Goal: Task Accomplishment & Management: Use online tool/utility

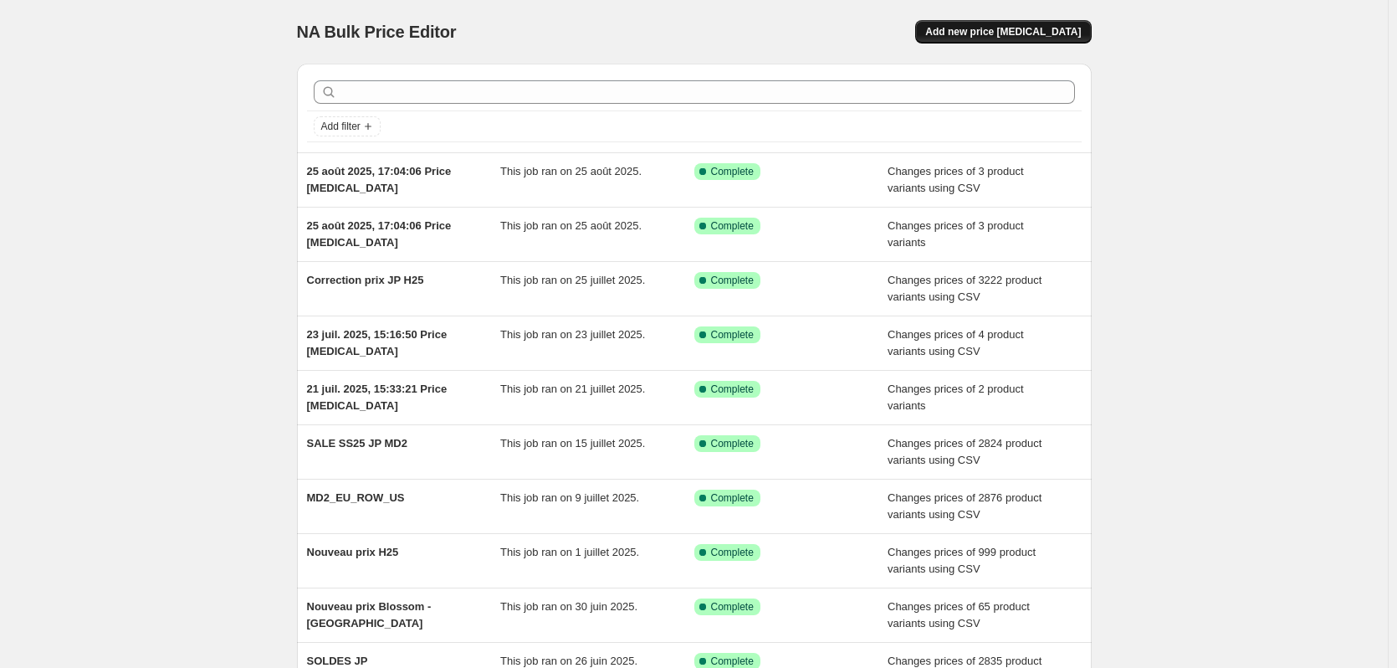
click at [1002, 26] on span "Add new price [MEDICAL_DATA]" at bounding box center [1003, 31] width 156 height 13
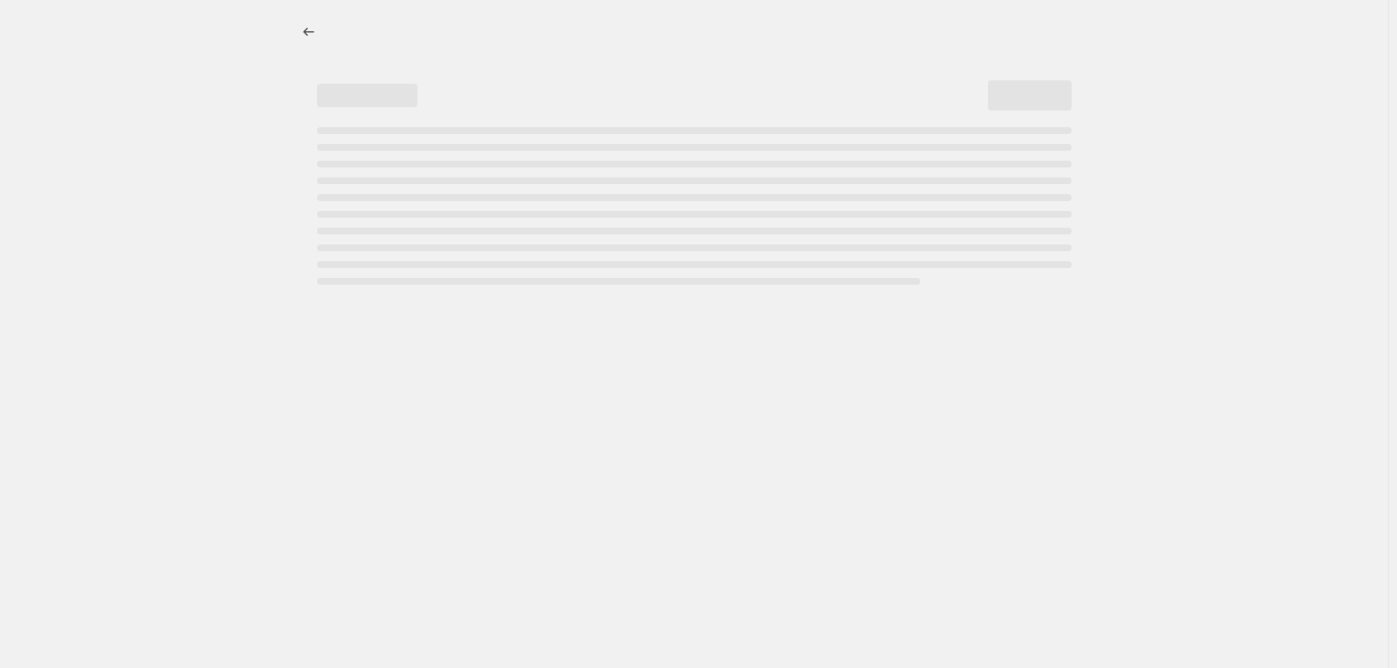
select select "percentage"
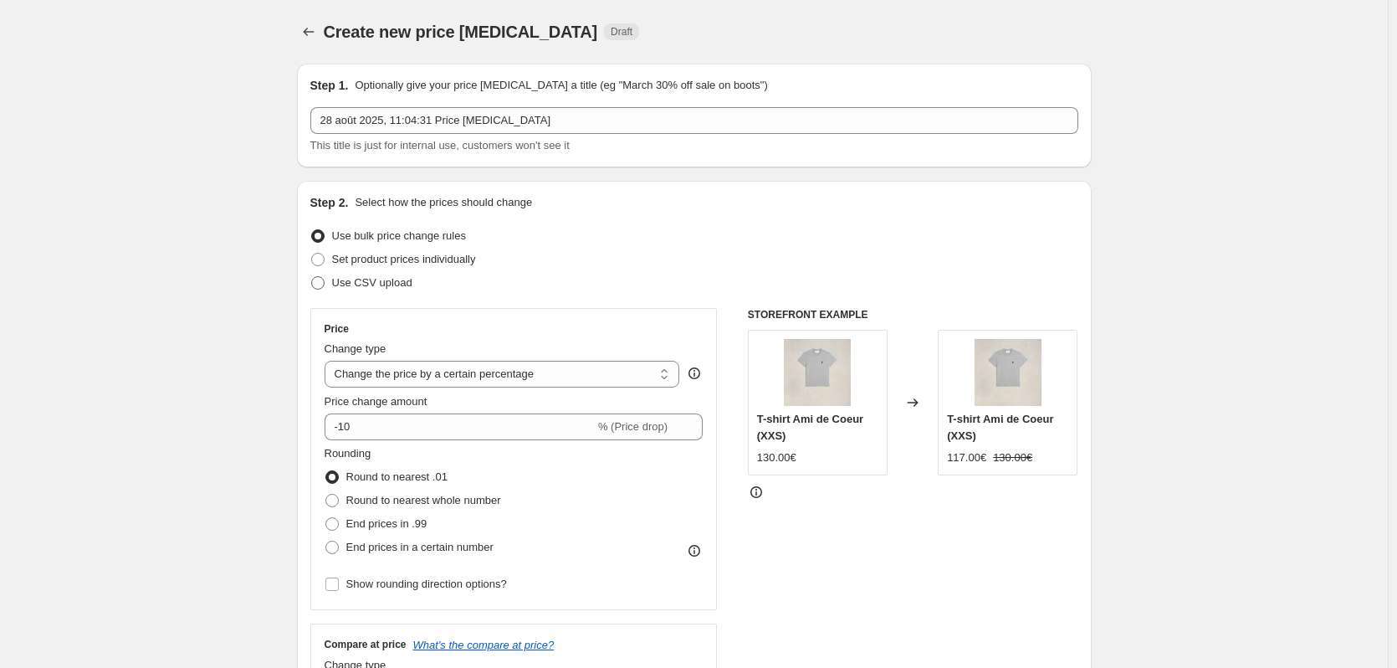
click at [385, 281] on span "Use CSV upload" at bounding box center [372, 282] width 80 height 13
click at [312, 277] on input "Use CSV upload" at bounding box center [311, 276] width 1 height 1
radio input "true"
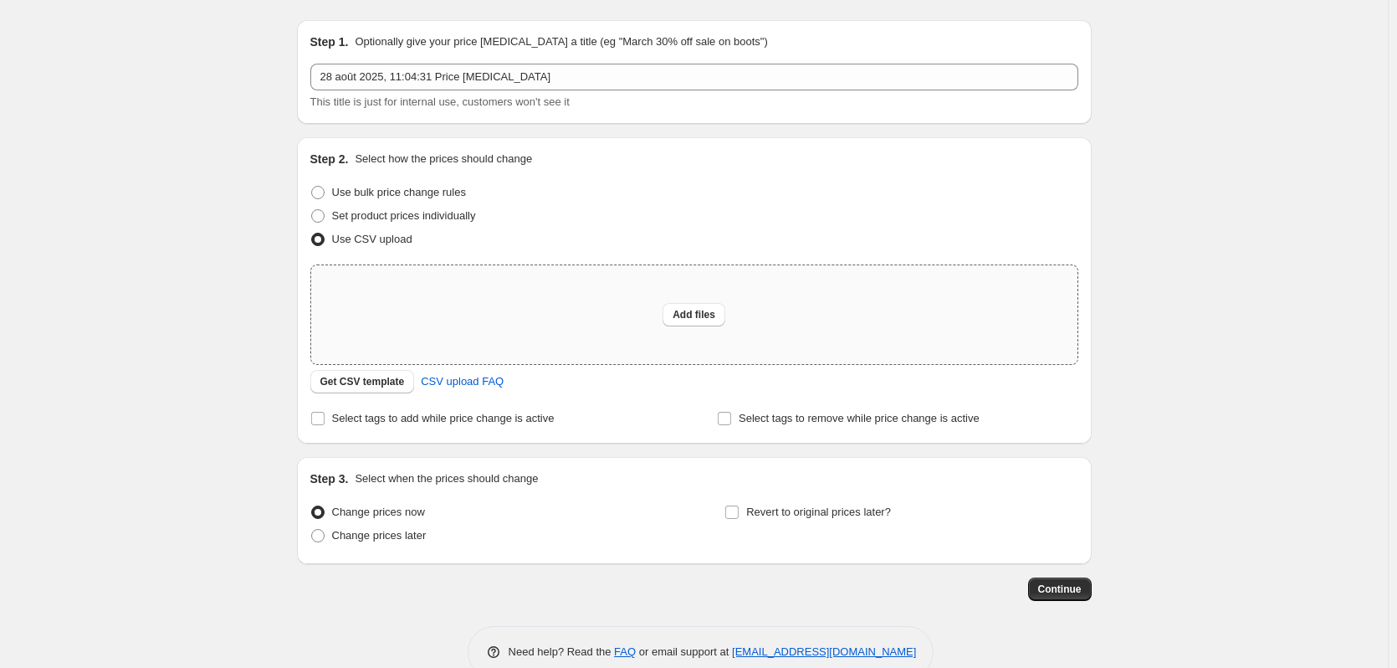
scroll to position [79, 0]
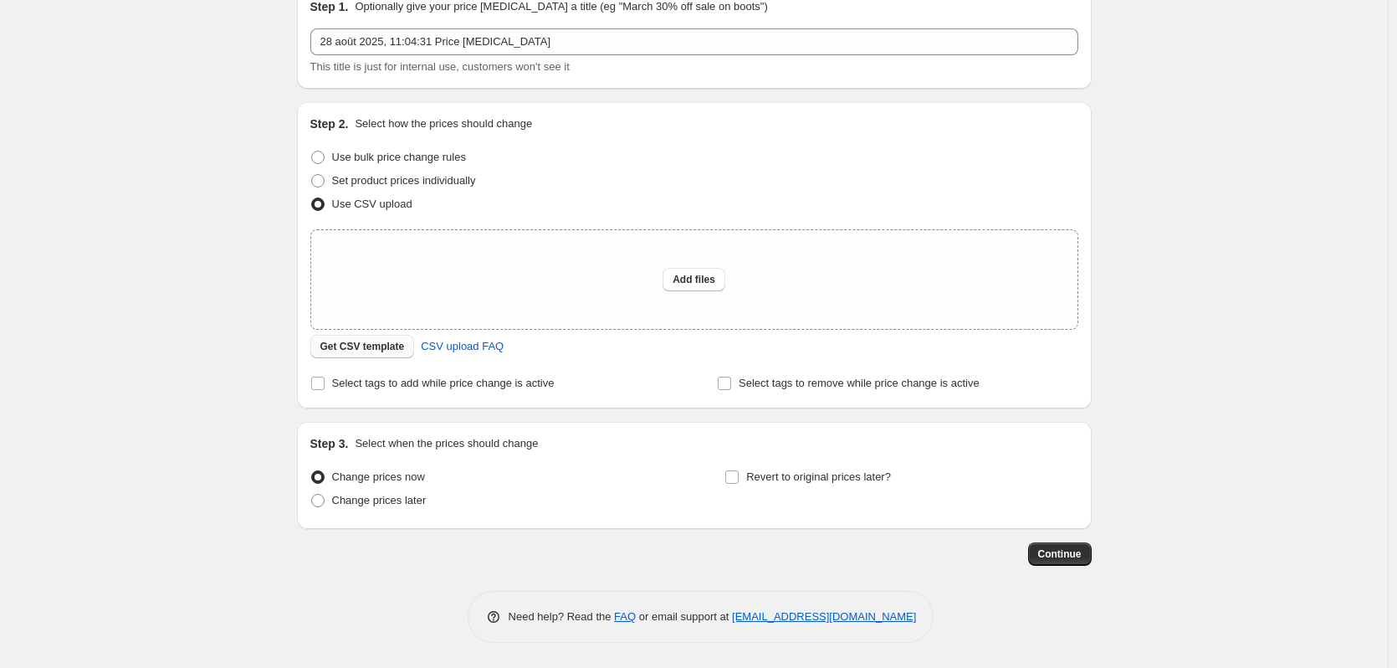
click at [391, 345] on span "Get CSV template" at bounding box center [362, 346] width 84 height 13
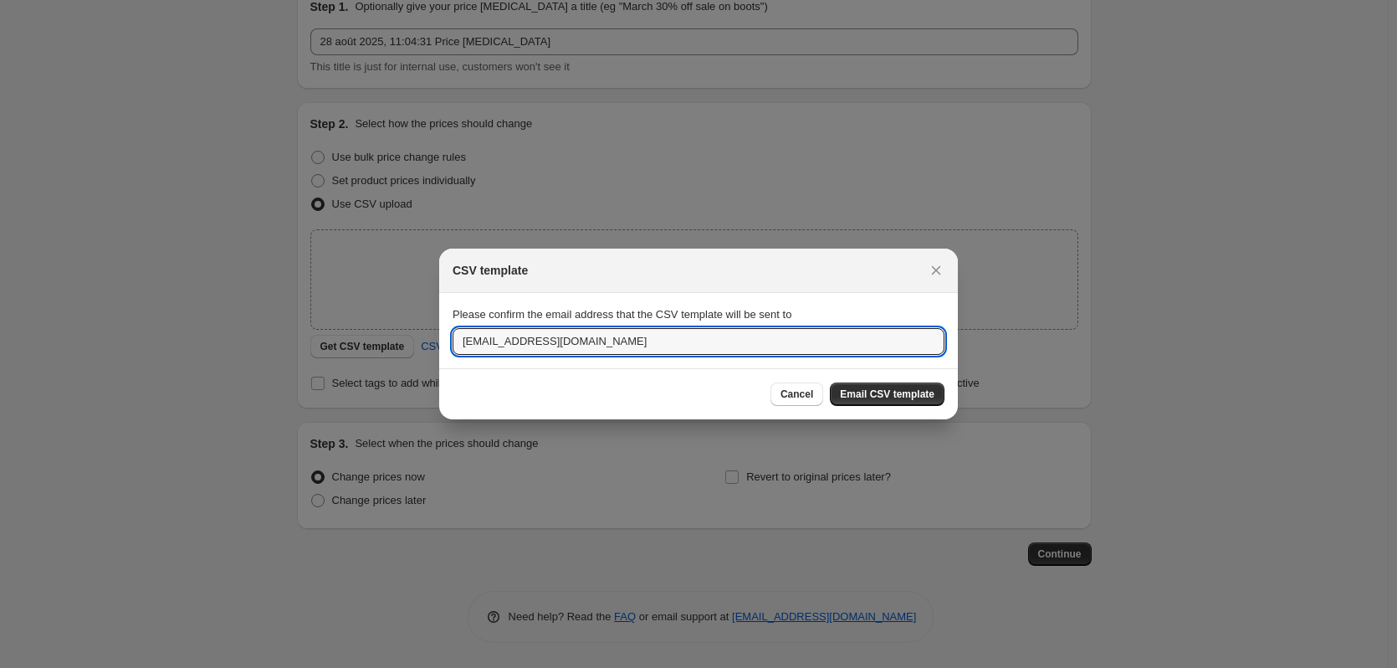
drag, startPoint x: 503, startPoint y: 345, endPoint x: 350, endPoint y: 342, distance: 153.1
click at [354, 667] on div "CSV template Please confirm the email address that the CSV template will be sen…" at bounding box center [698, 668] width 1397 height 0
type input "[EMAIL_ADDRESS][DOMAIN_NAME]"
click at [285, 269] on div at bounding box center [698, 334] width 1397 height 668
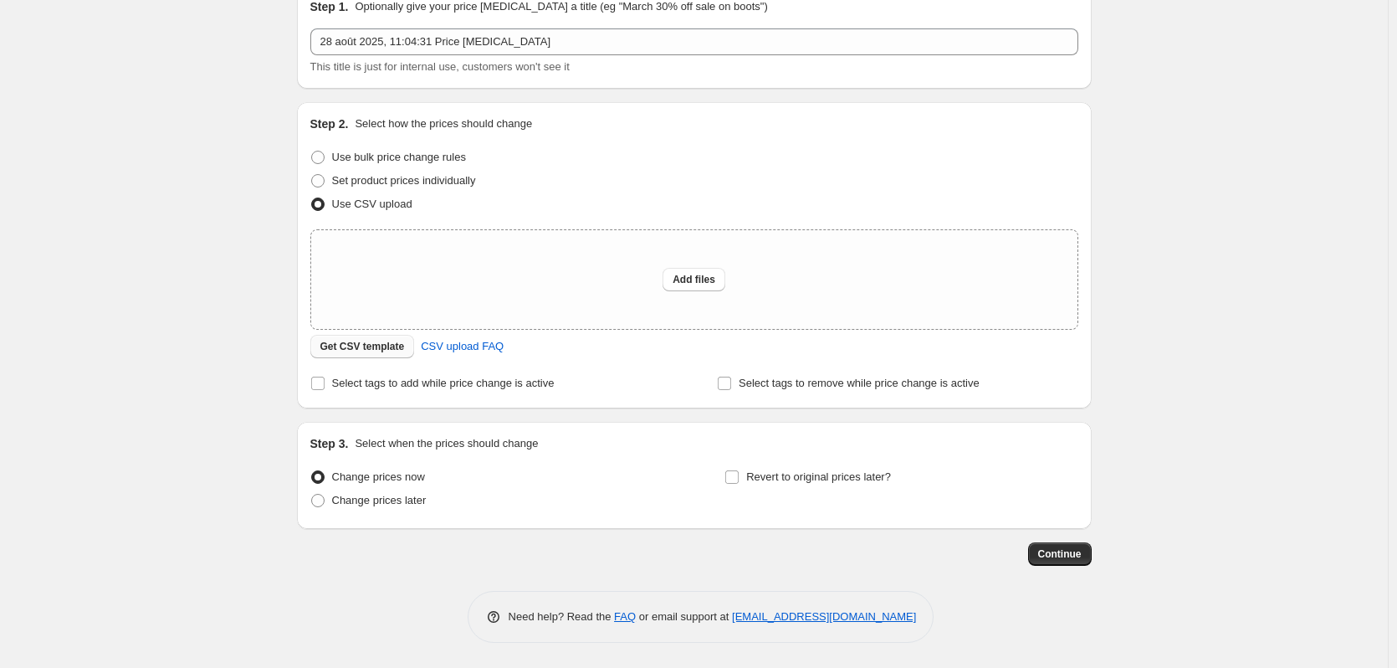
click at [335, 345] on span "Get CSV template" at bounding box center [362, 346] width 84 height 13
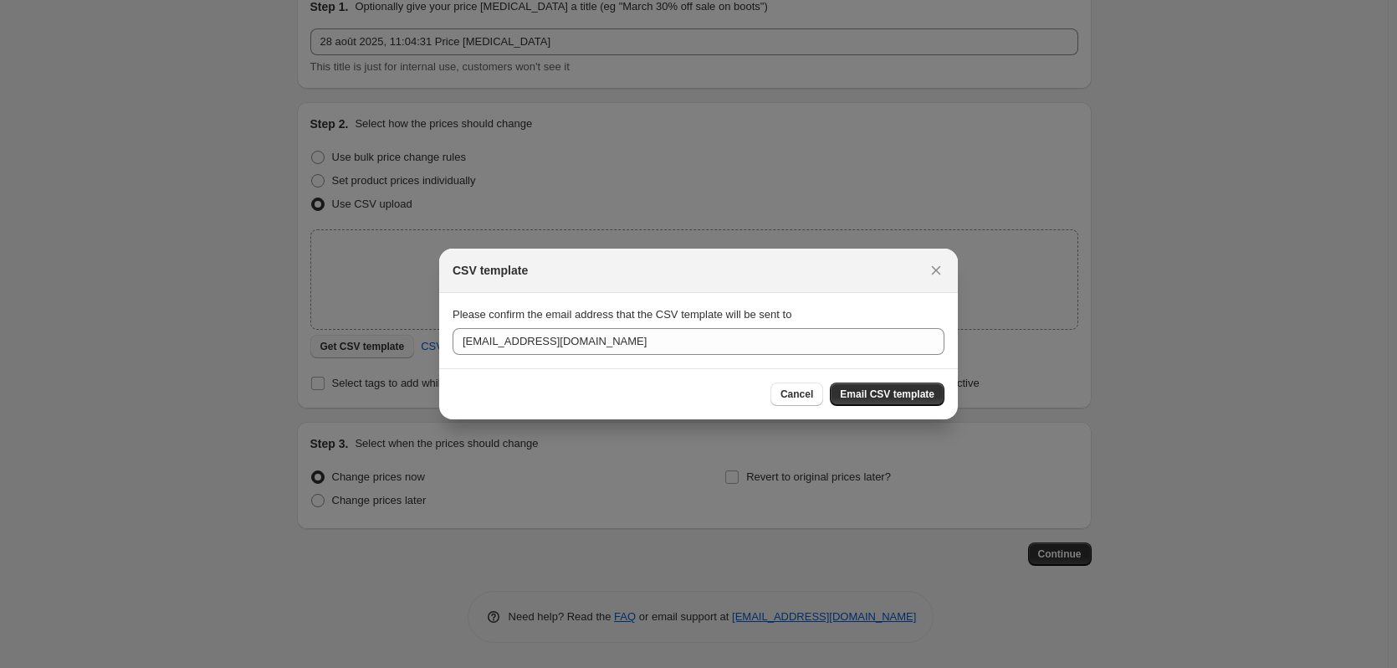
scroll to position [0, 0]
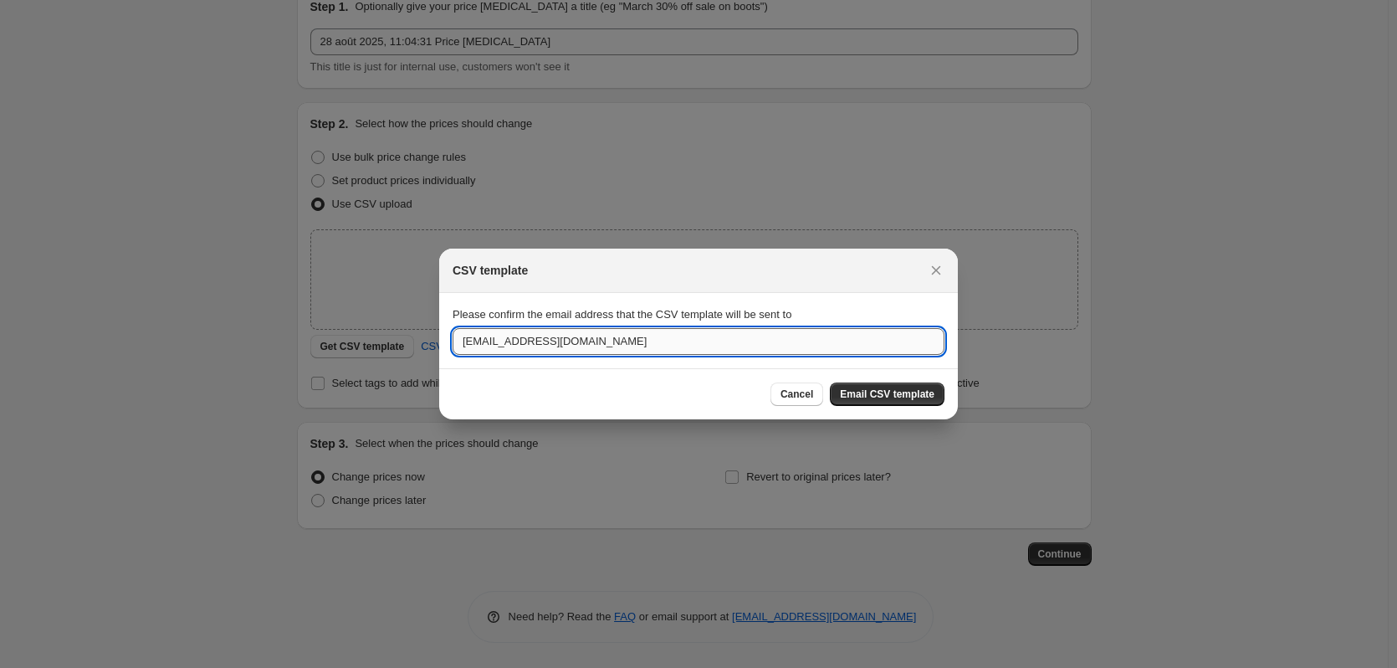
click at [595, 349] on input "[EMAIL_ADDRESS][DOMAIN_NAME]" at bounding box center [699, 341] width 492 height 27
click at [717, 372] on div "Cancel Email CSV template" at bounding box center [698, 393] width 519 height 51
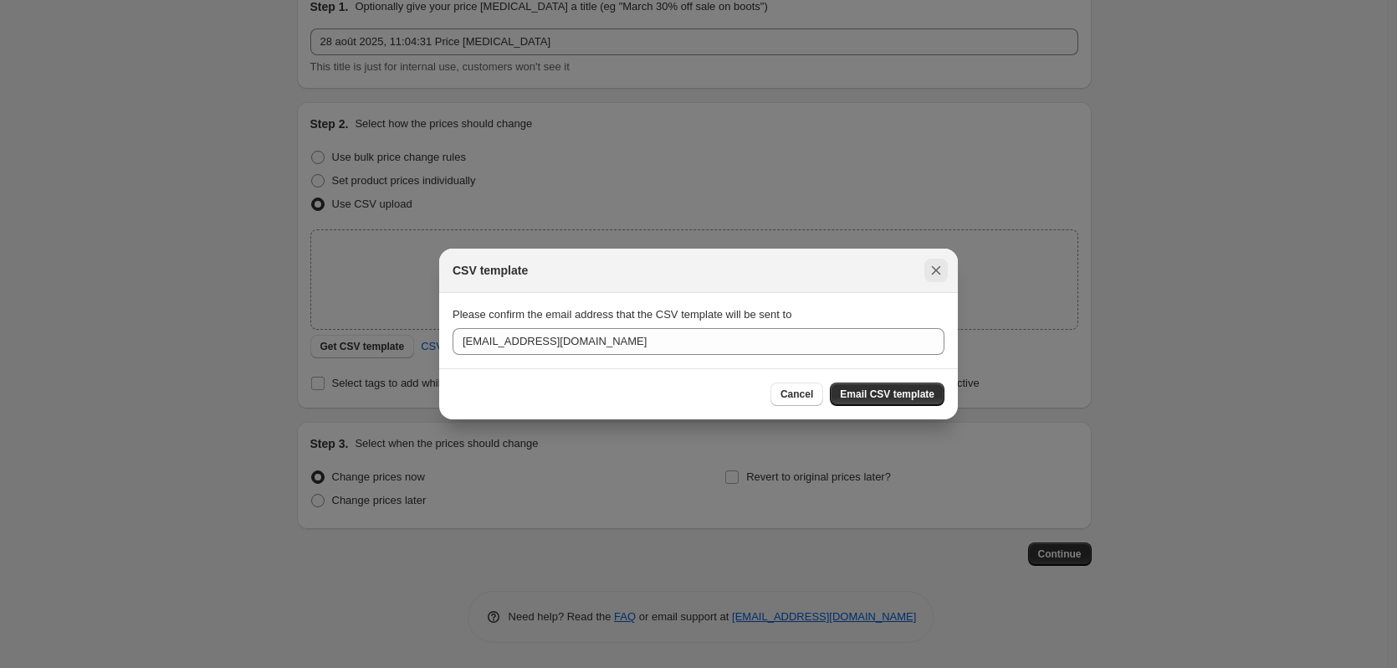
click at [941, 264] on icon "Close" at bounding box center [936, 270] width 17 height 17
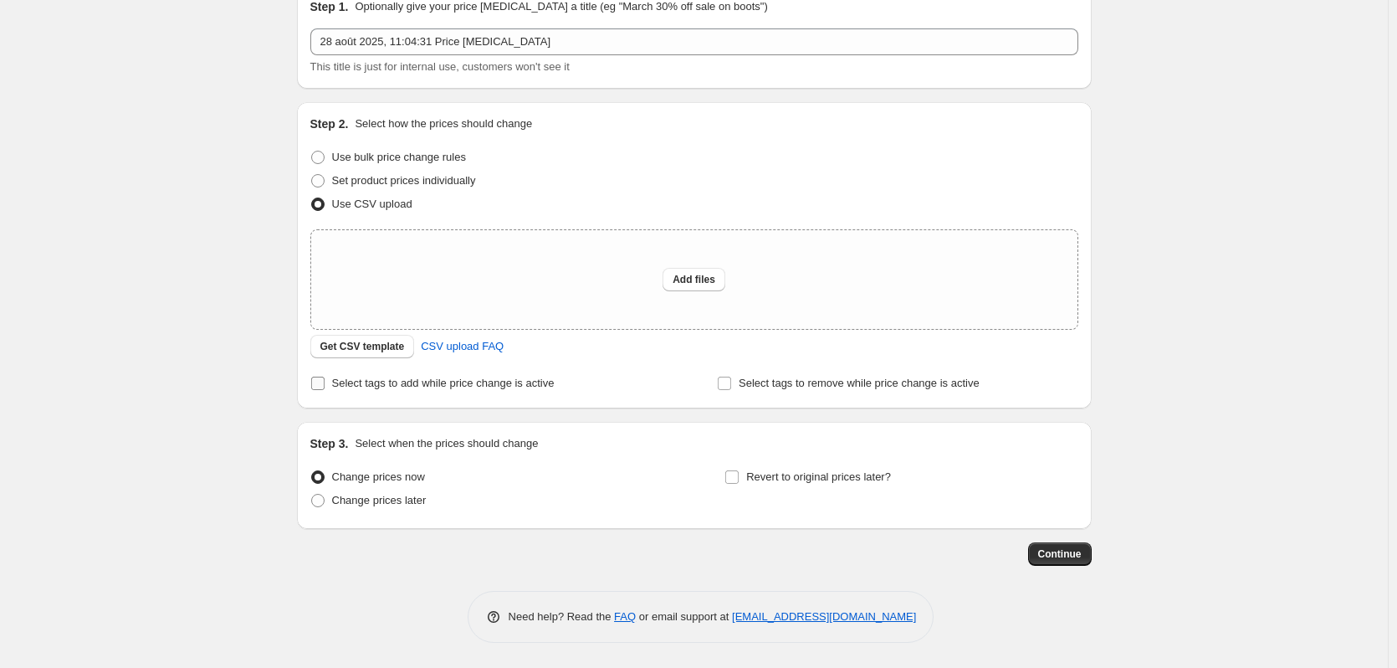
click at [468, 385] on span "Select tags to add while price change is active" at bounding box center [443, 382] width 223 height 13
click at [325, 385] on input "Select tags to add while price change is active" at bounding box center [317, 382] width 13 height 13
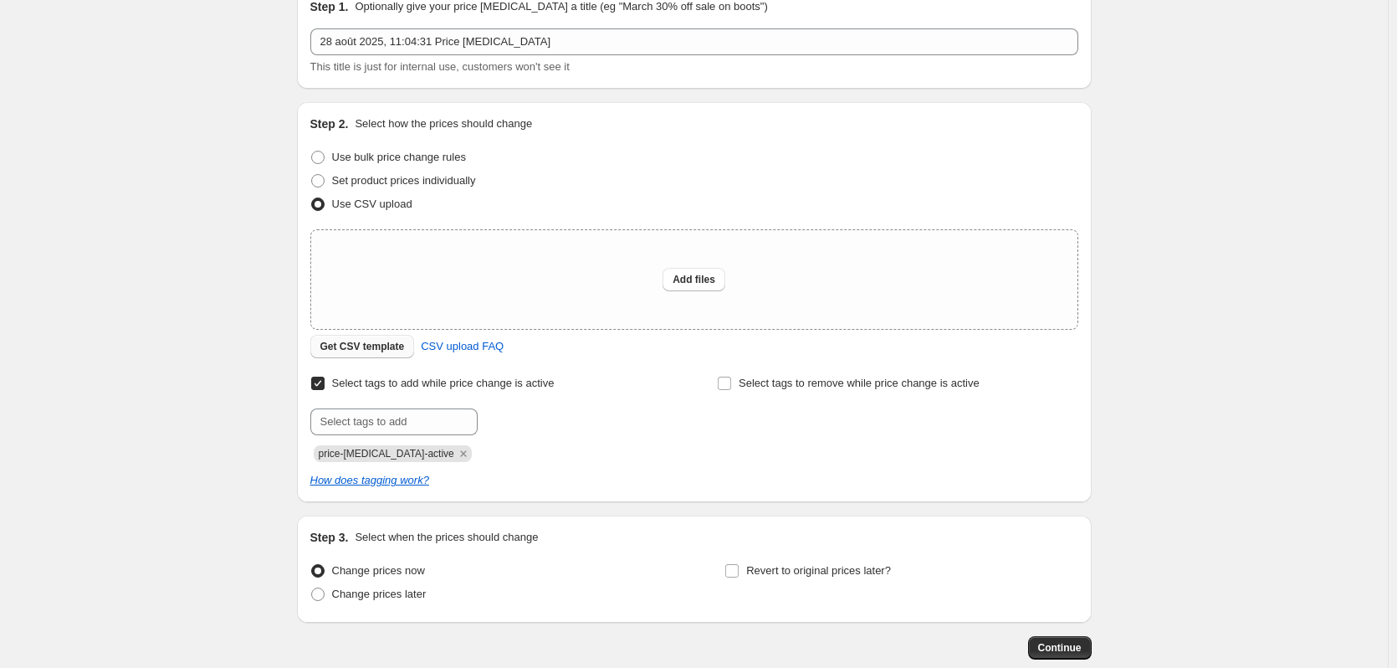
click at [389, 351] on span "Get CSV template" at bounding box center [362, 346] width 84 height 13
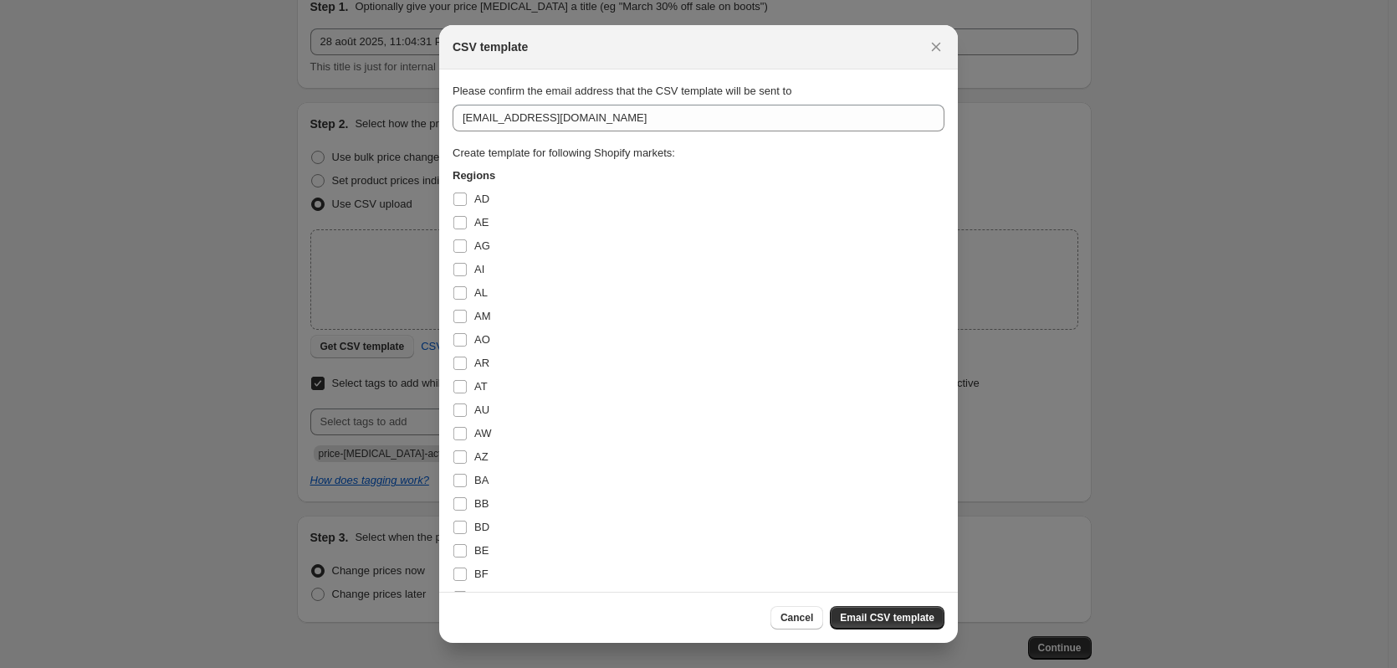
scroll to position [0, 0]
click at [389, 351] on div at bounding box center [698, 334] width 1397 height 668
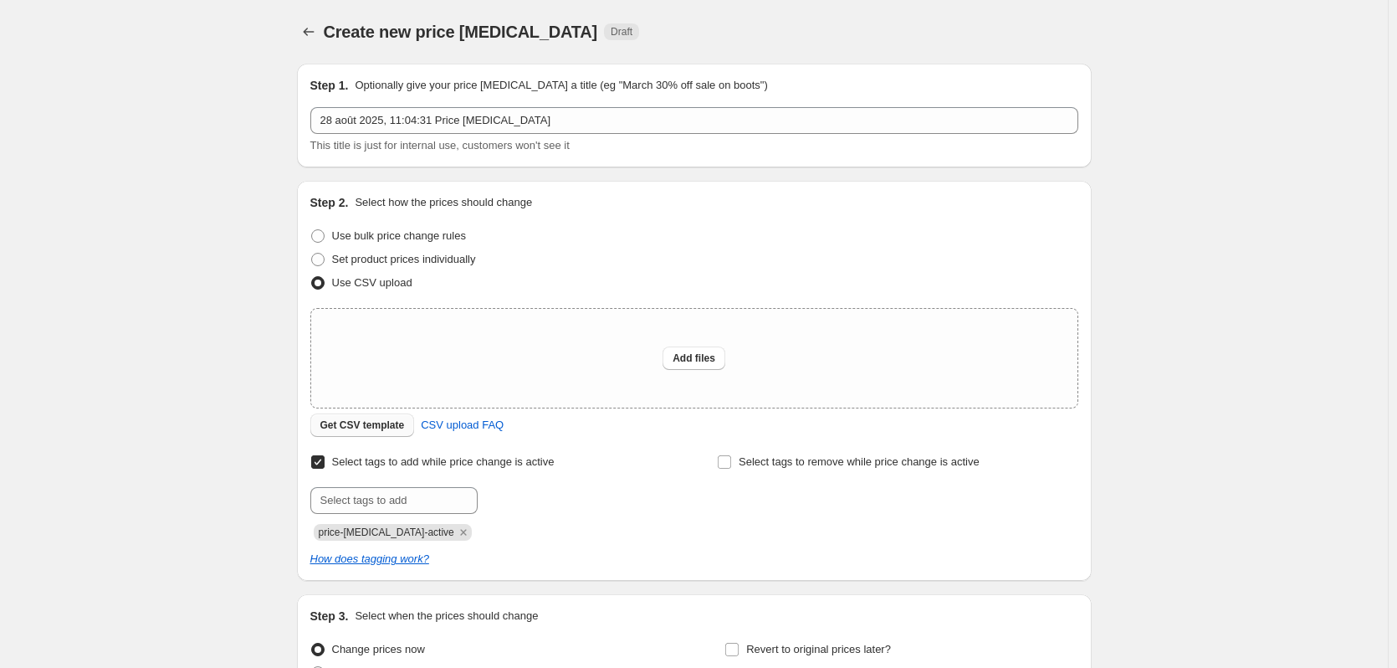
scroll to position [79, 0]
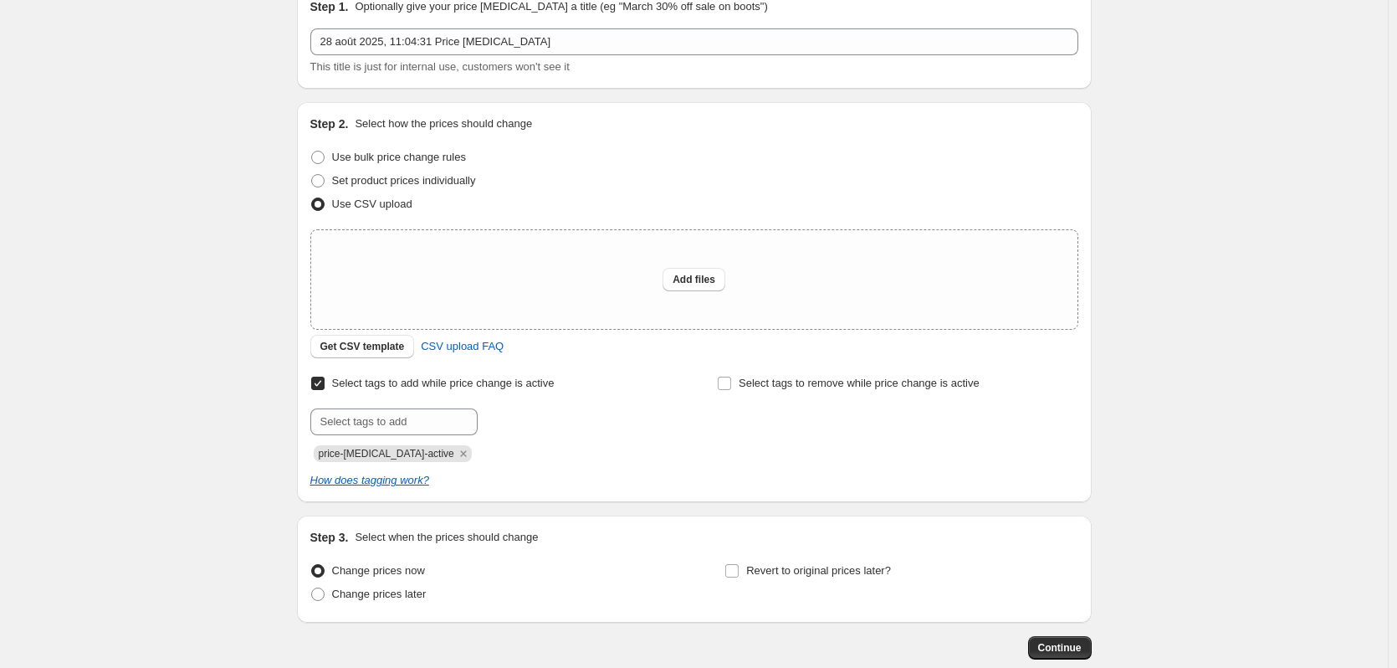
click at [381, 382] on span "Select tags to add while price change is active" at bounding box center [443, 382] width 223 height 13
click at [325, 382] on input "Select tags to add while price change is active" at bounding box center [317, 382] width 13 height 13
checkbox input "false"
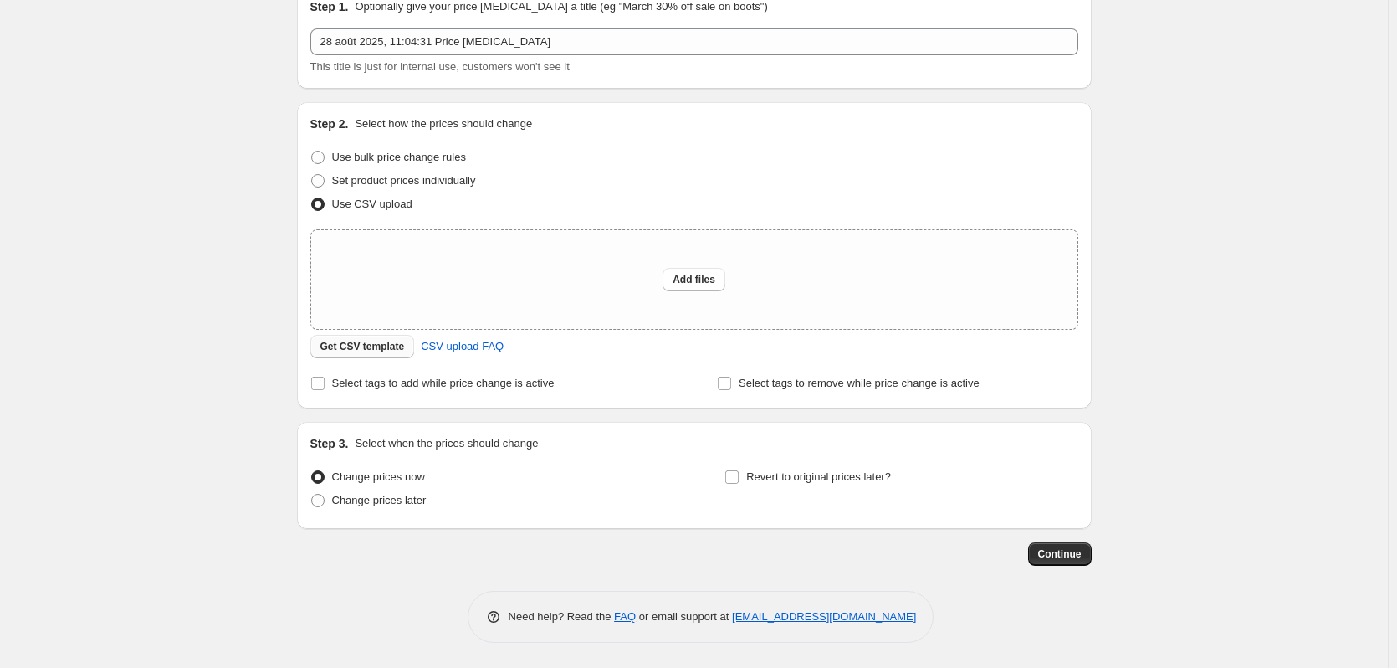
click at [383, 351] on span "Get CSV template" at bounding box center [362, 346] width 84 height 13
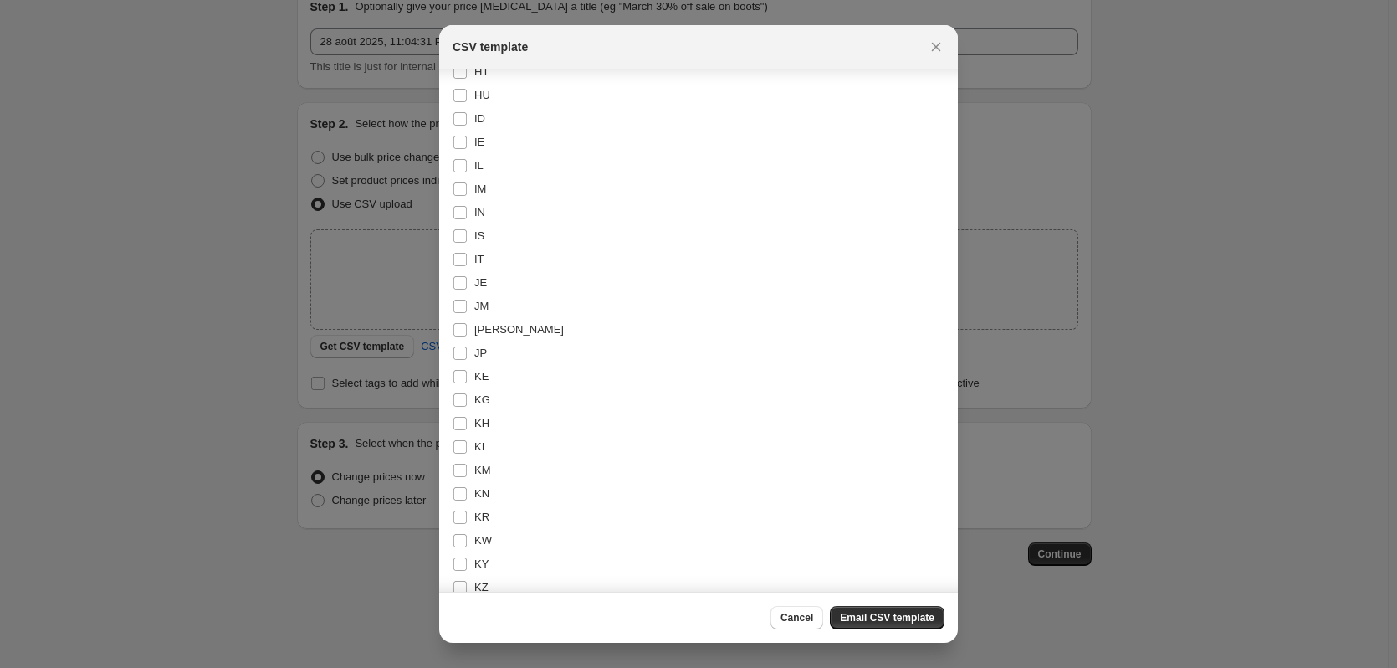
scroll to position [2008, 0]
click at [466, 326] on input "JP" at bounding box center [459, 322] width 13 height 13
checkbox input "true"
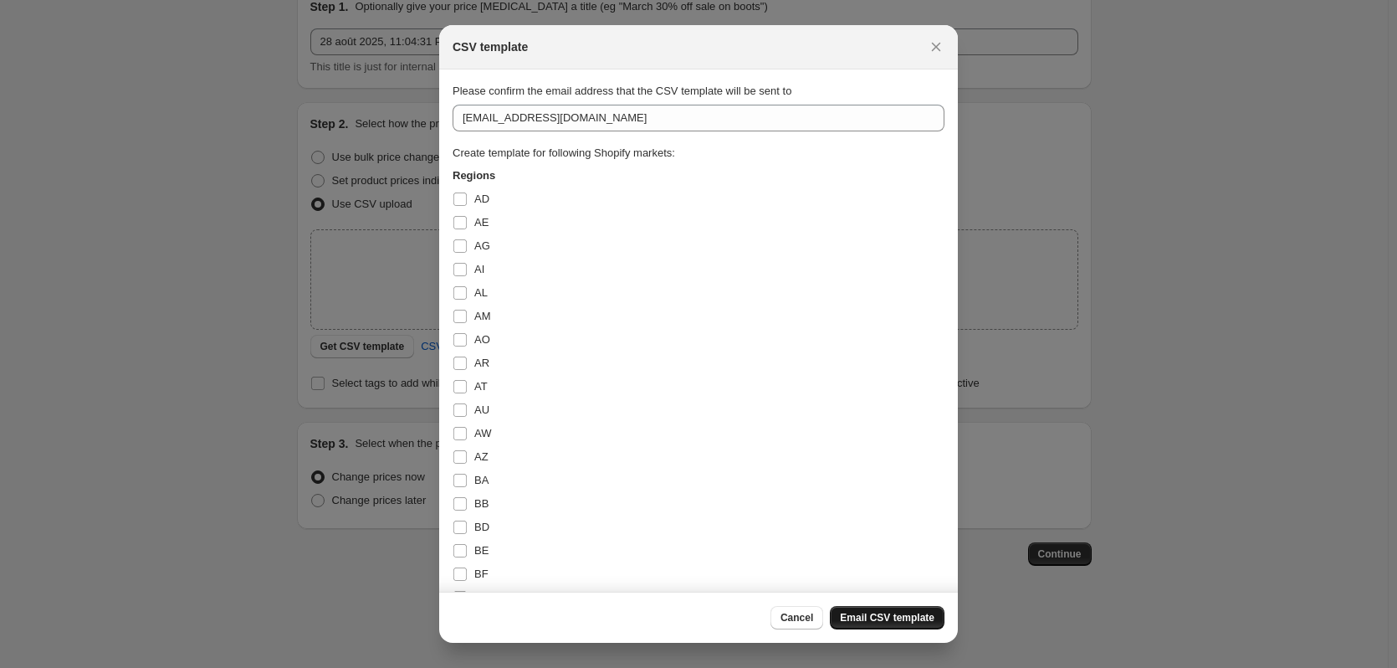
click at [862, 609] on button "Email CSV template" at bounding box center [887, 617] width 115 height 23
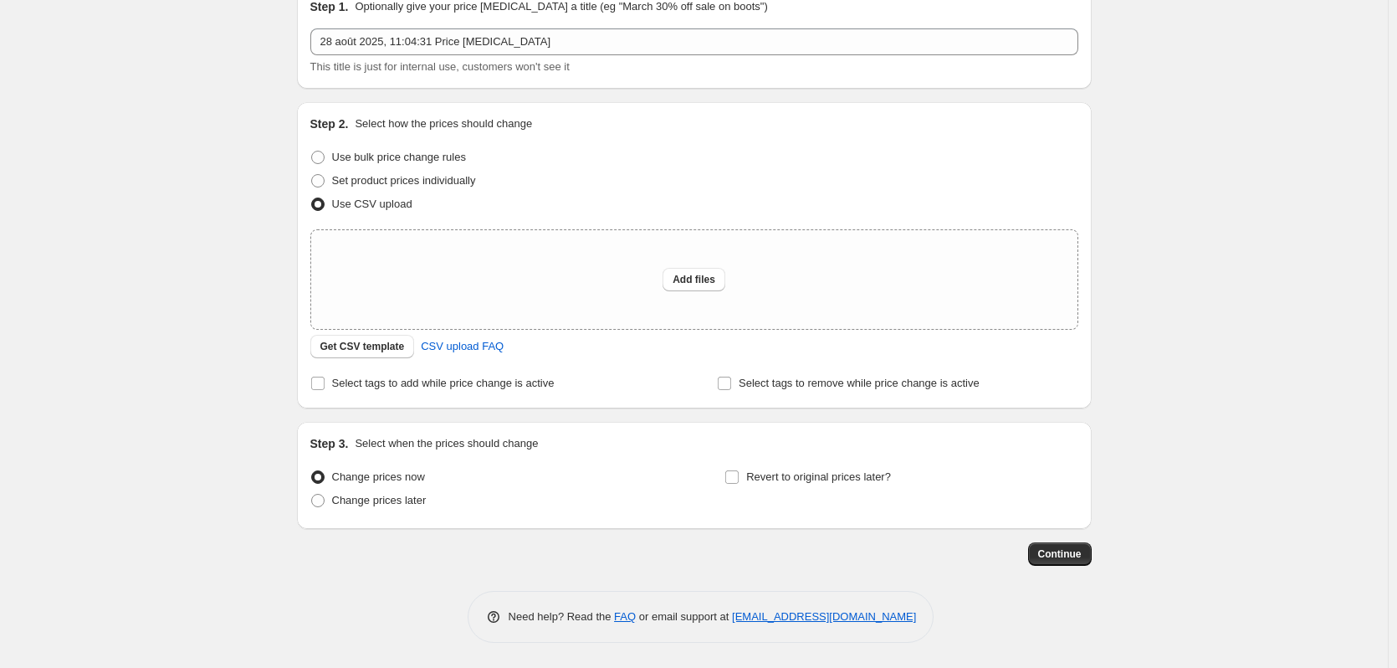
click at [562, 506] on div "Change prices later" at bounding box center [486, 500] width 353 height 23
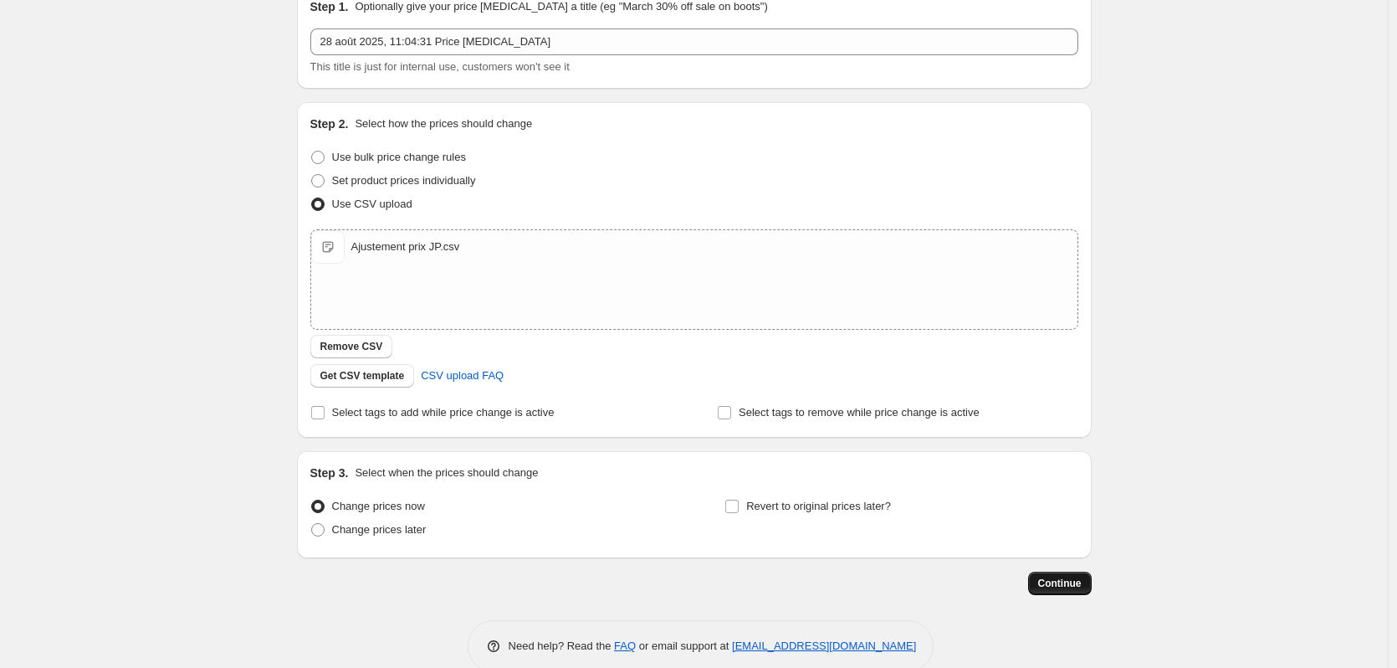
click at [1058, 572] on button "Continue" at bounding box center [1060, 582] width 64 height 23
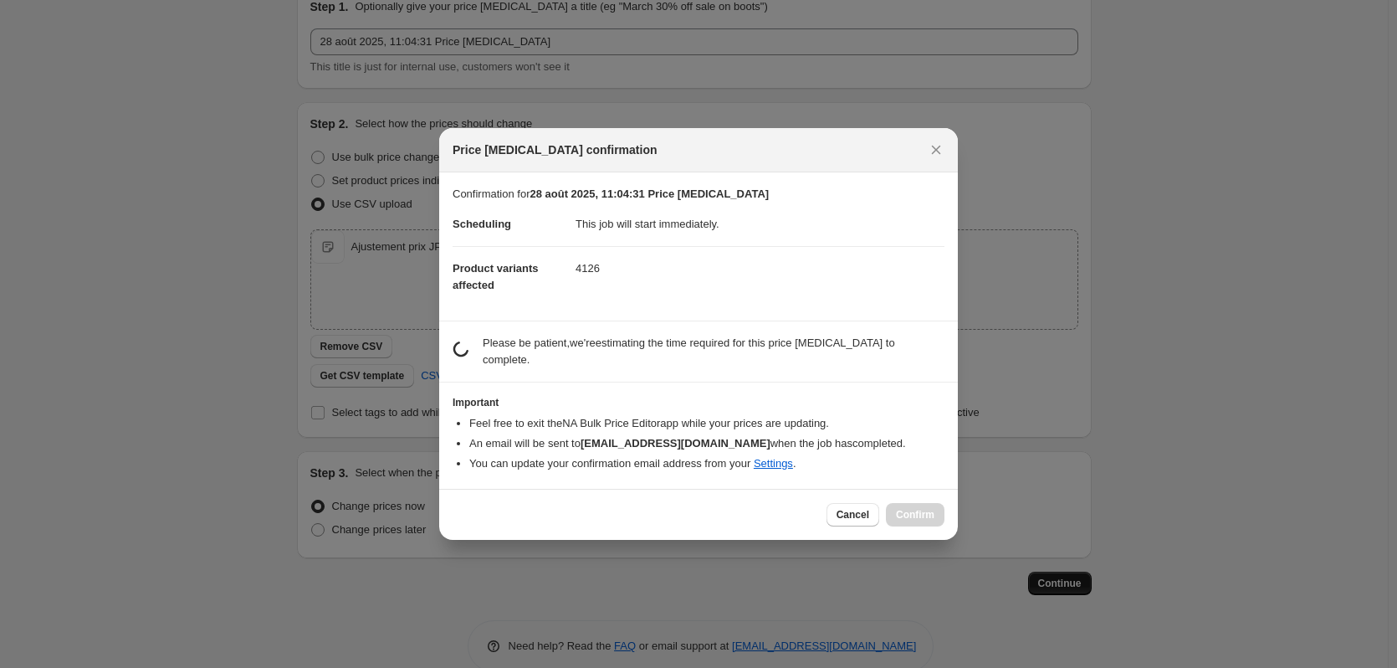
scroll to position [0, 0]
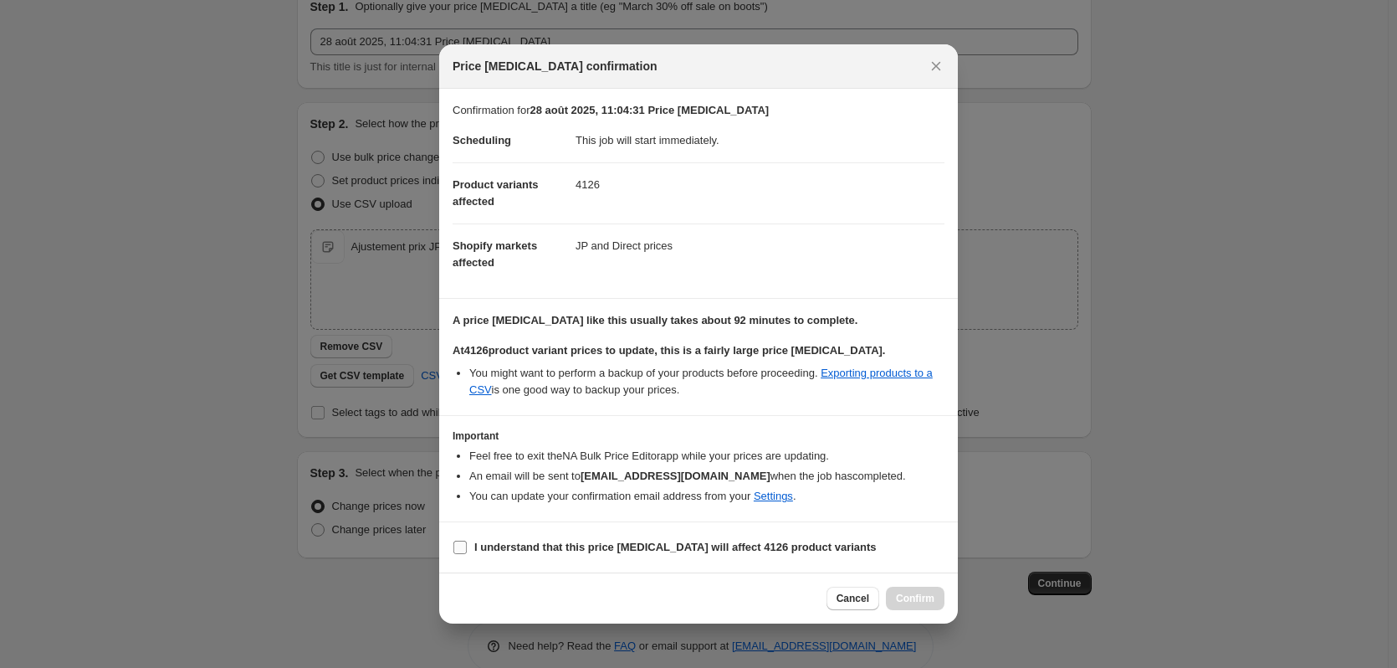
click at [474, 550] on b "I understand that this price [MEDICAL_DATA] will affect 4126 product variants" at bounding box center [675, 546] width 402 height 13
click at [467, 550] on input "I understand that this price [MEDICAL_DATA] will affect 4126 product variants" at bounding box center [459, 546] width 13 height 13
checkbox input "true"
click at [912, 600] on span "Confirm" at bounding box center [915, 597] width 38 height 13
